Goal: Navigation & Orientation: Find specific page/section

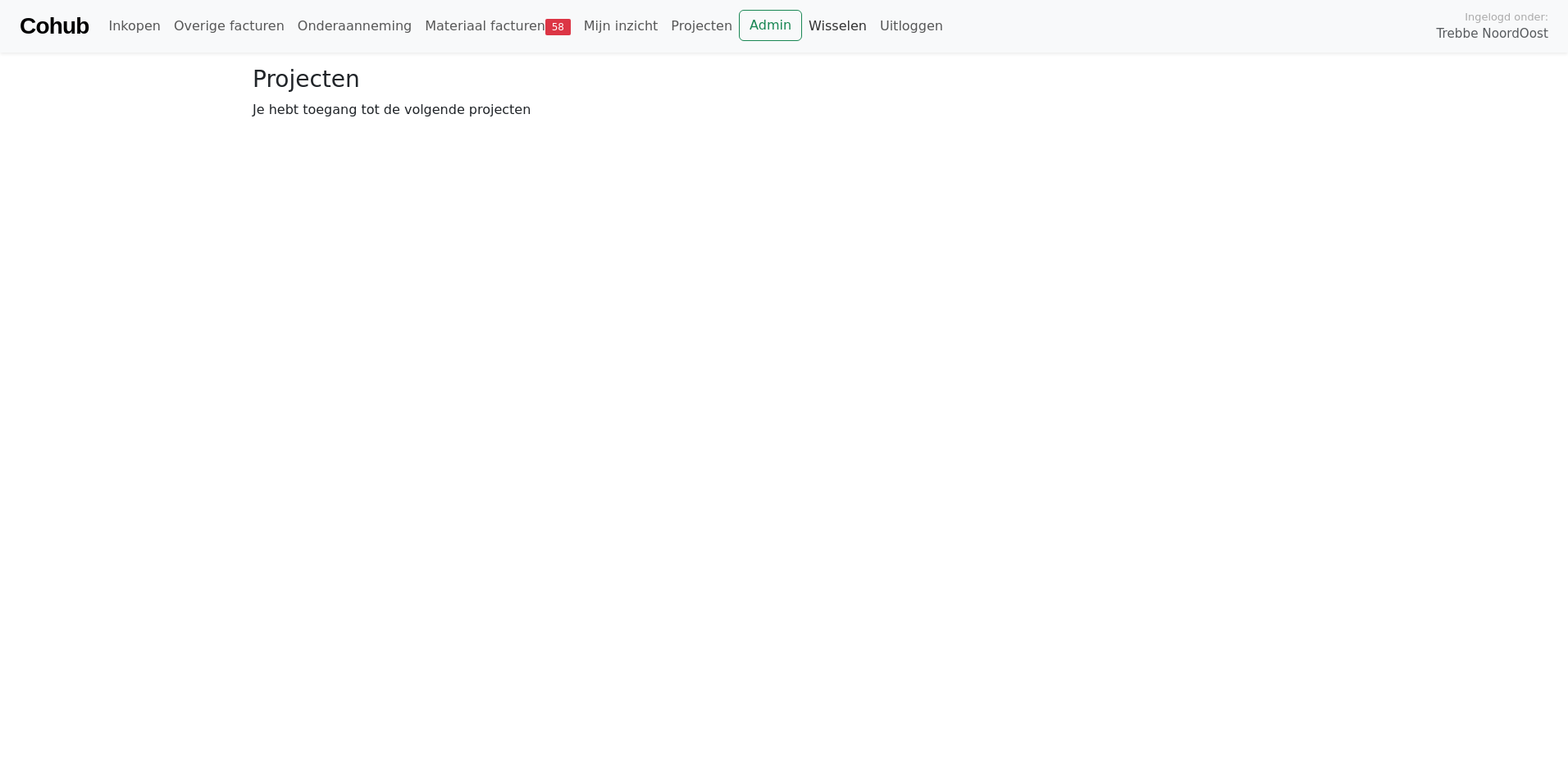
click at [802, 26] on link "Wisselen" at bounding box center [837, 26] width 71 height 32
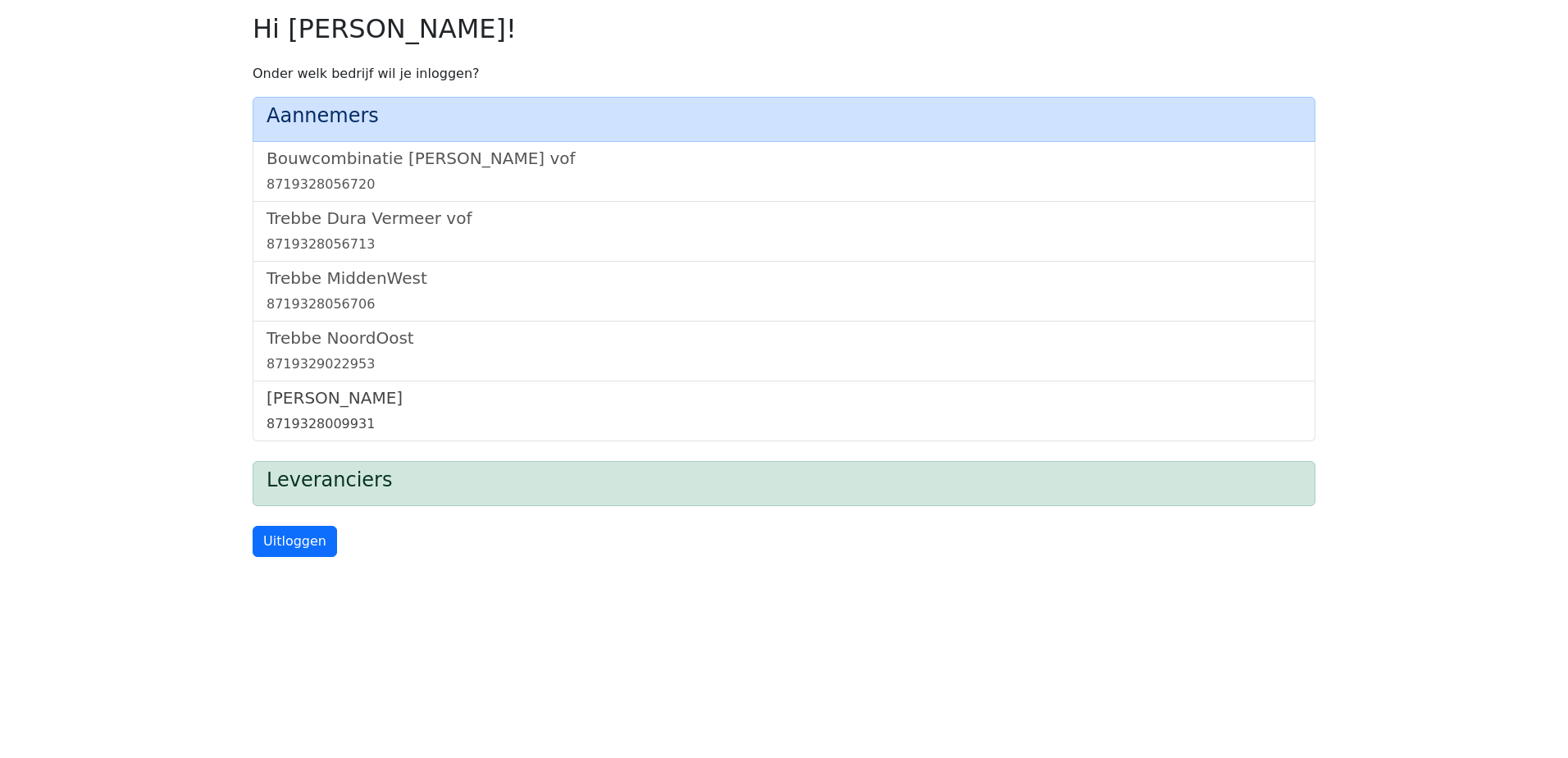
click at [335, 396] on h5 "[PERSON_NAME]" at bounding box center [784, 398] width 1035 height 19
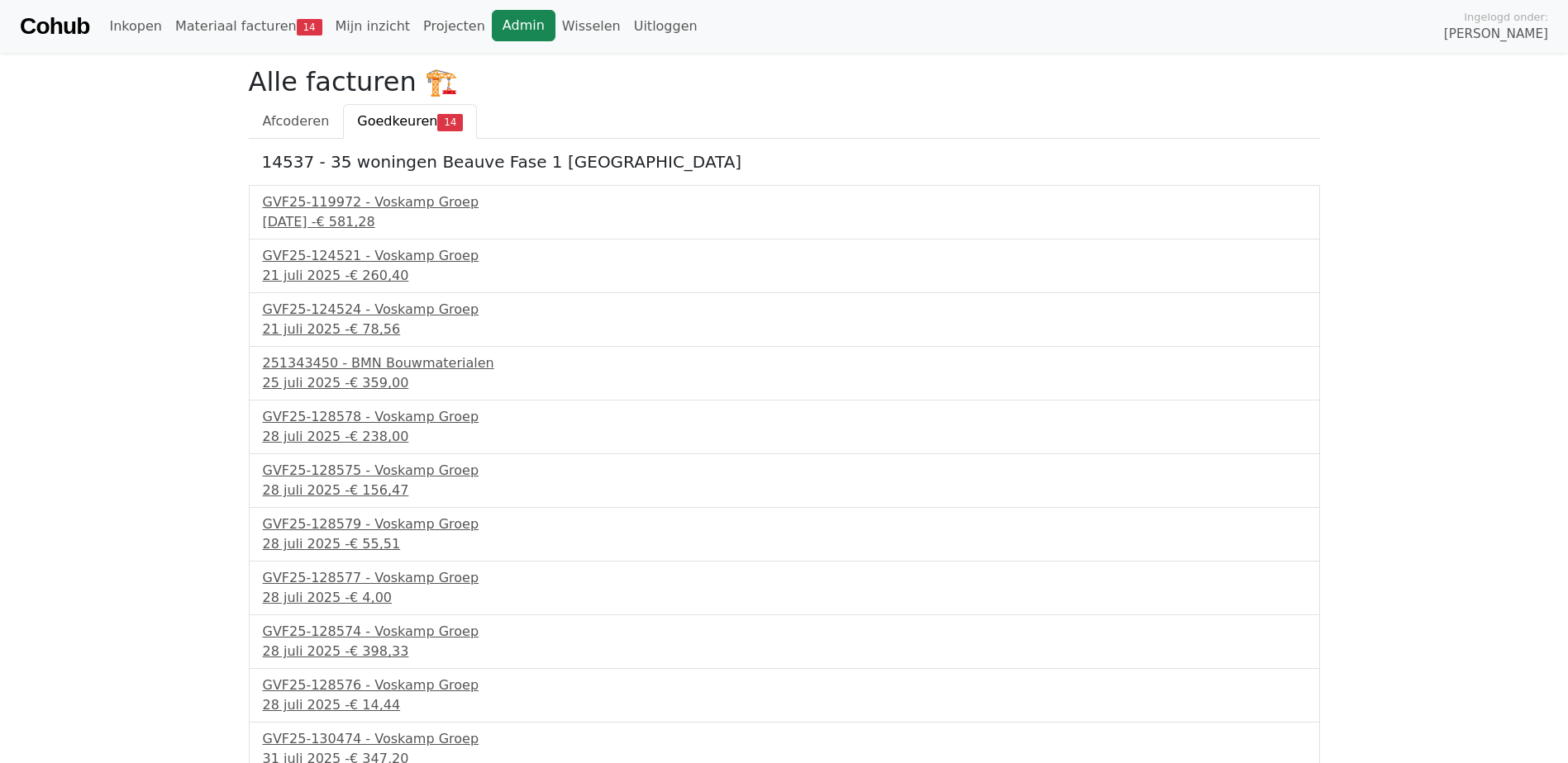
click at [492, 26] on link "Admin" at bounding box center [524, 26] width 63 height 32
